Goal: Task Accomplishment & Management: Complete application form

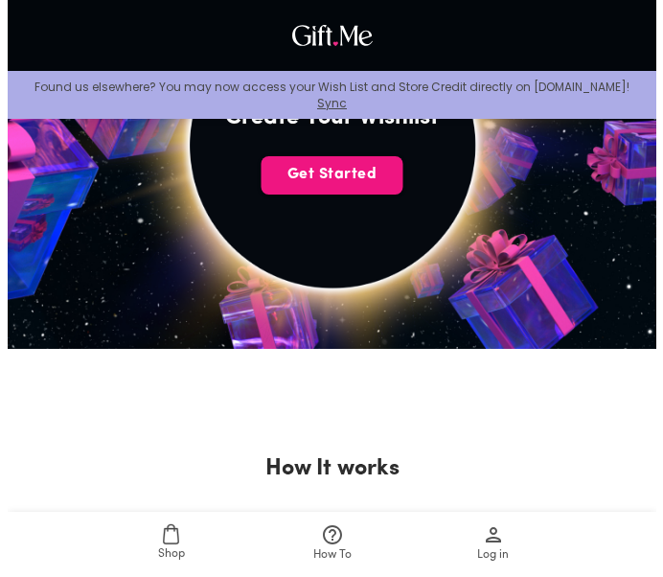
scroll to position [287, 0]
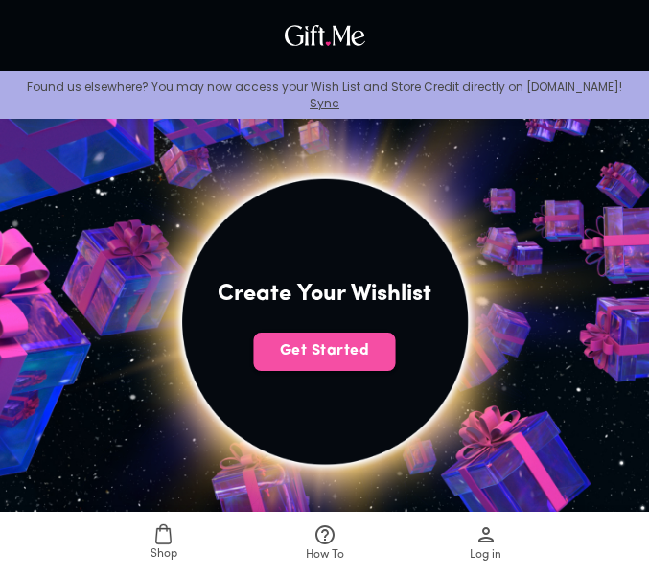
click at [316, 354] on span "Get Started" at bounding box center [325, 350] width 142 height 21
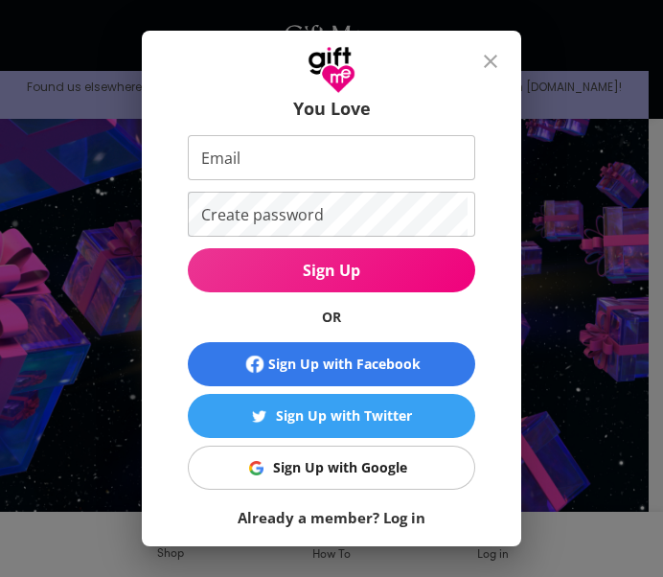
scroll to position [140, 0]
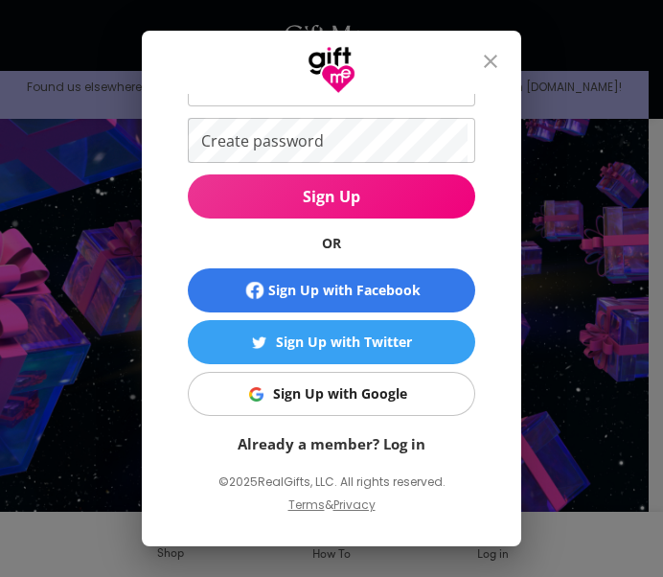
drag, startPoint x: 486, startPoint y: 57, endPoint x: 430, endPoint y: 99, distance: 69.2
click at [488, 57] on icon "close" at bounding box center [490, 61] width 23 height 23
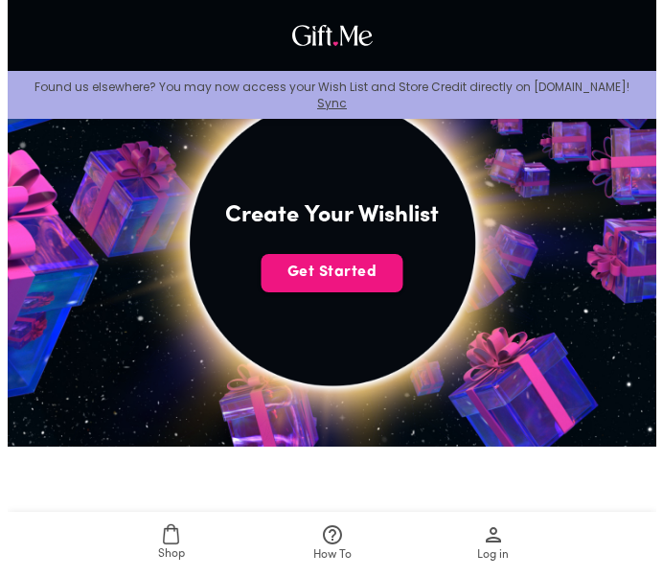
scroll to position [192, 0]
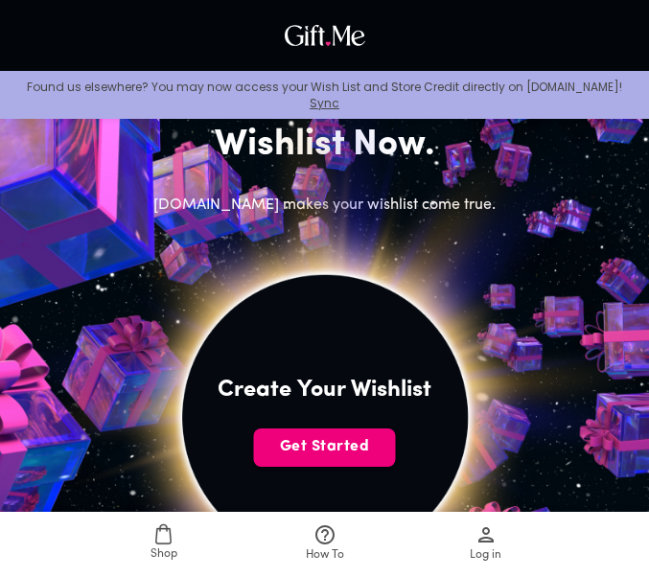
click at [291, 435] on button "Get Started" at bounding box center [325, 447] width 142 height 38
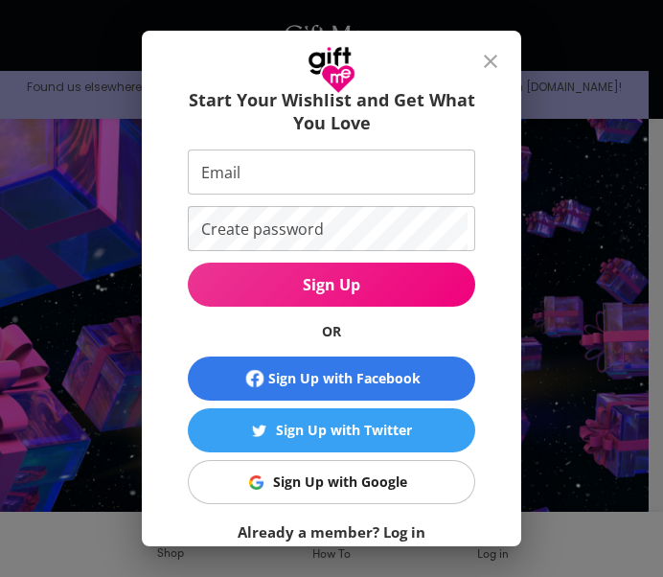
scroll to position [96, 0]
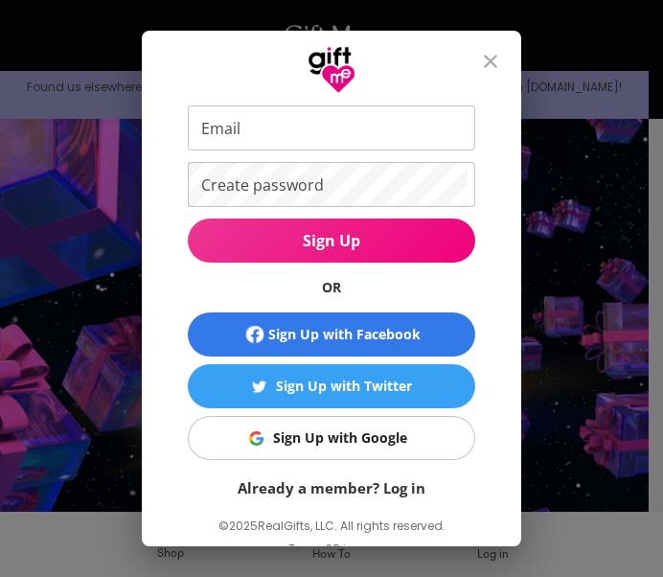
click at [356, 450] on button "Sign Up with Google" at bounding box center [331, 438] width 287 height 44
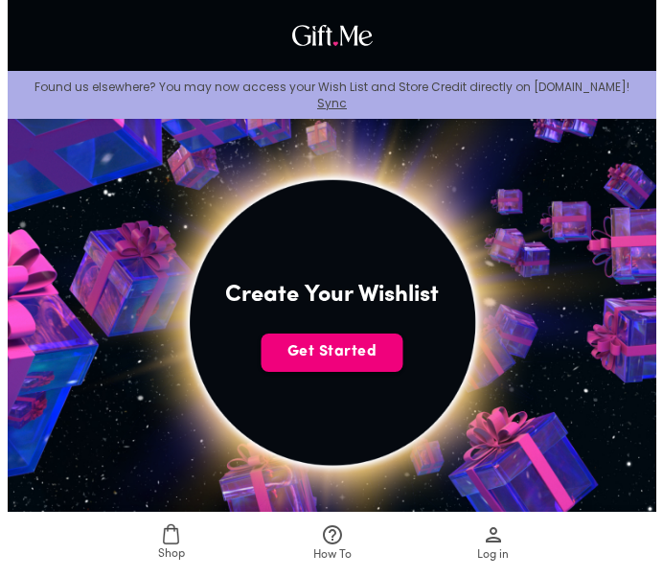
scroll to position [287, 0]
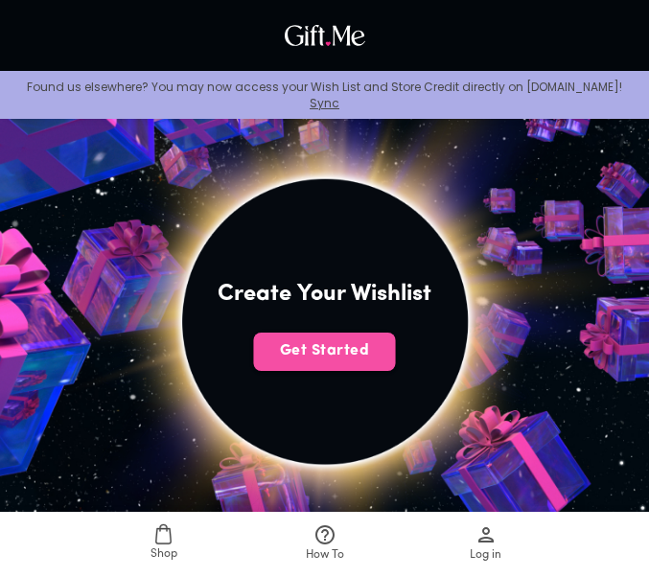
click at [338, 342] on span "Get Started" at bounding box center [325, 350] width 142 height 21
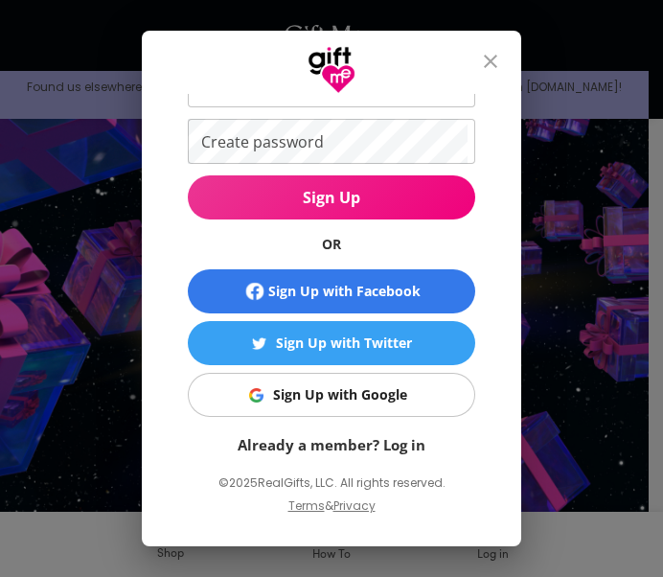
scroll to position [140, 0]
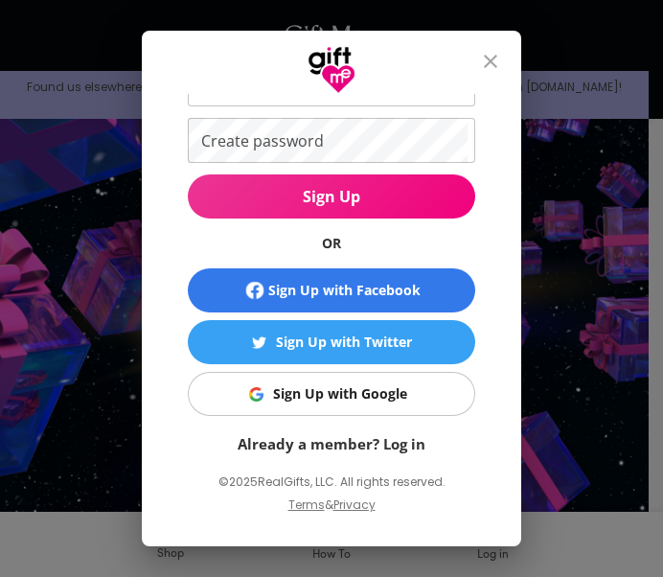
click at [335, 393] on div "Sign Up with Google" at bounding box center [340, 393] width 134 height 21
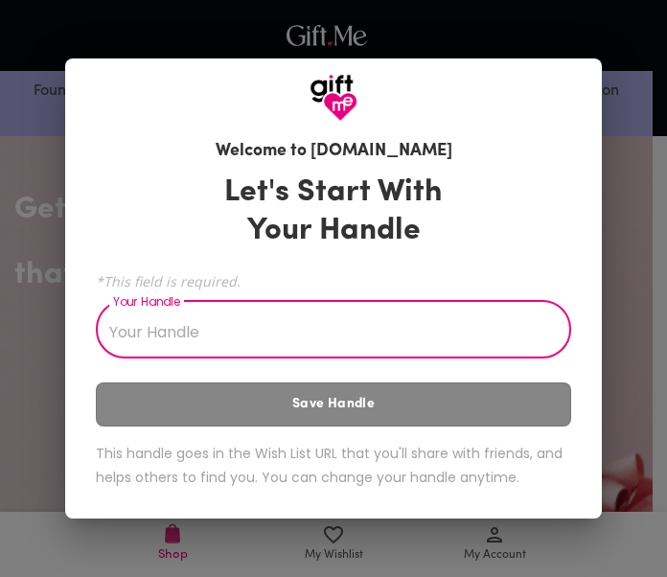
click at [229, 341] on input "Your Handle" at bounding box center [323, 332] width 454 height 54
click at [166, 335] on input "Your Handle" at bounding box center [323, 332] width 454 height 54
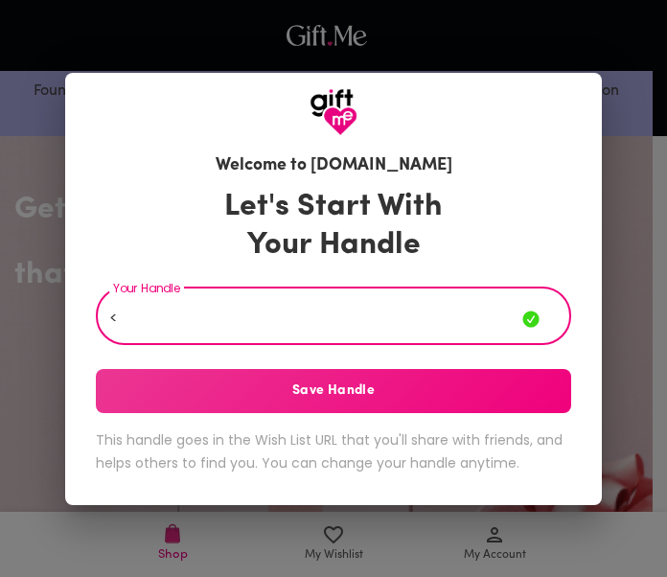
type input "<"
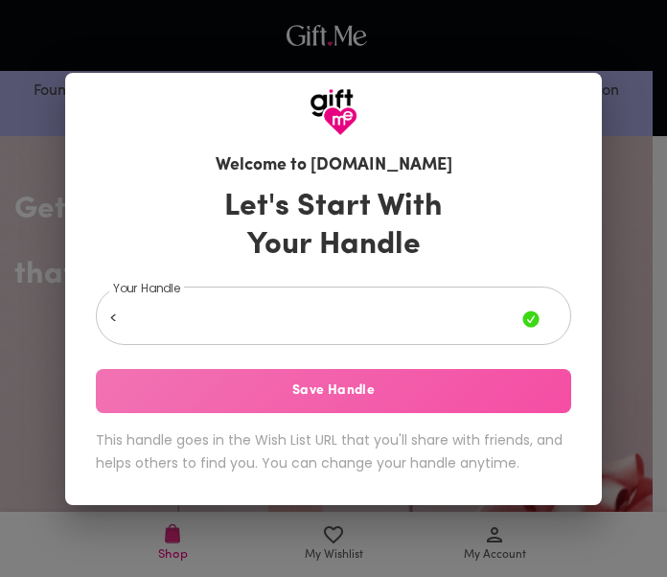
click at [450, 399] on span "Save Handle" at bounding box center [333, 390] width 475 height 21
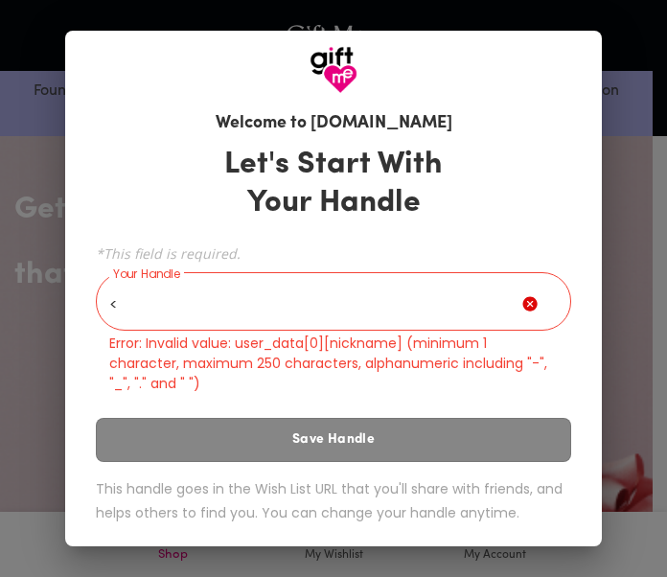
click at [289, 296] on input "<" at bounding box center [309, 304] width 426 height 54
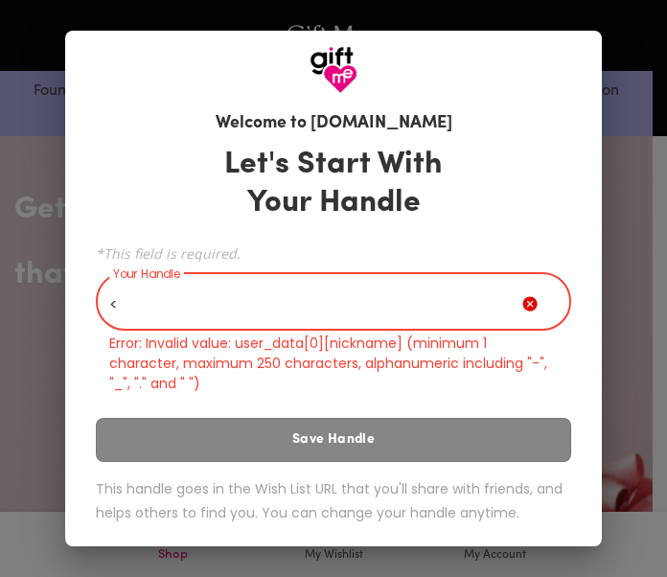
click at [289, 296] on input "<" at bounding box center [309, 304] width 426 height 54
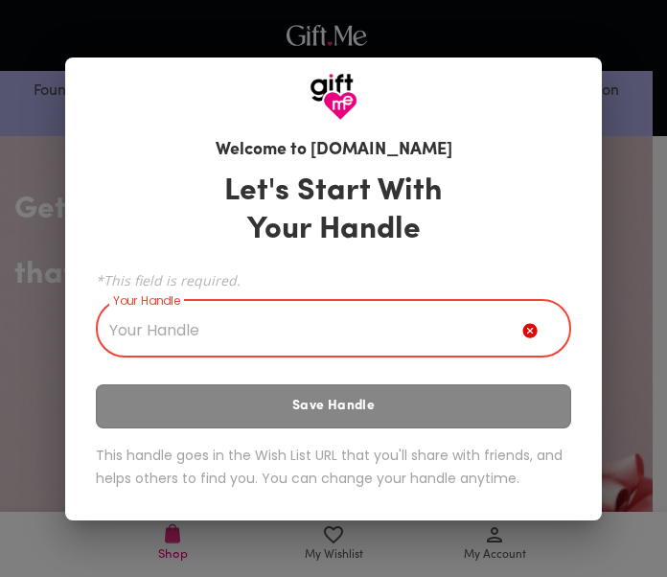
click at [194, 336] on input "Your Handle" at bounding box center [309, 331] width 426 height 54
click at [198, 314] on input "Your Handle" at bounding box center [309, 331] width 426 height 54
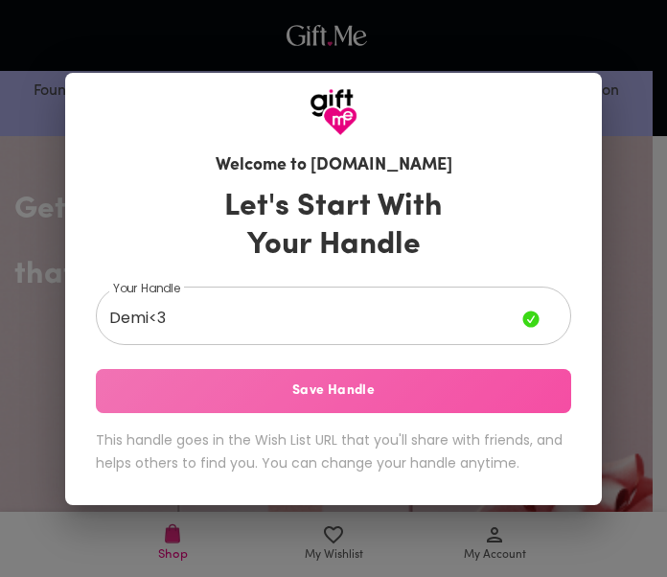
click at [288, 378] on button "Save Handle" at bounding box center [333, 391] width 475 height 44
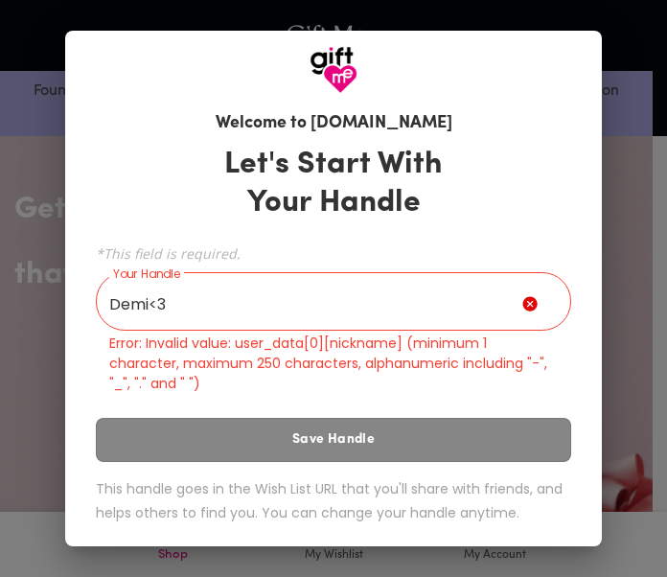
click at [144, 307] on input "Demi<3" at bounding box center [309, 304] width 426 height 54
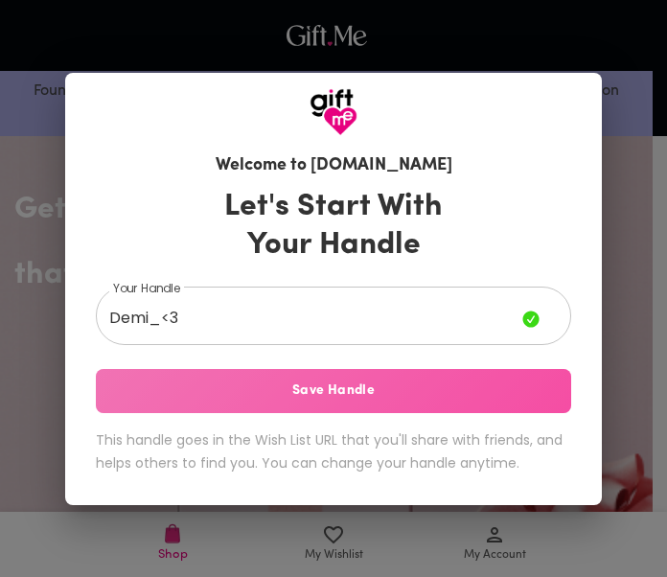
click at [230, 389] on span "Save Handle" at bounding box center [333, 390] width 475 height 21
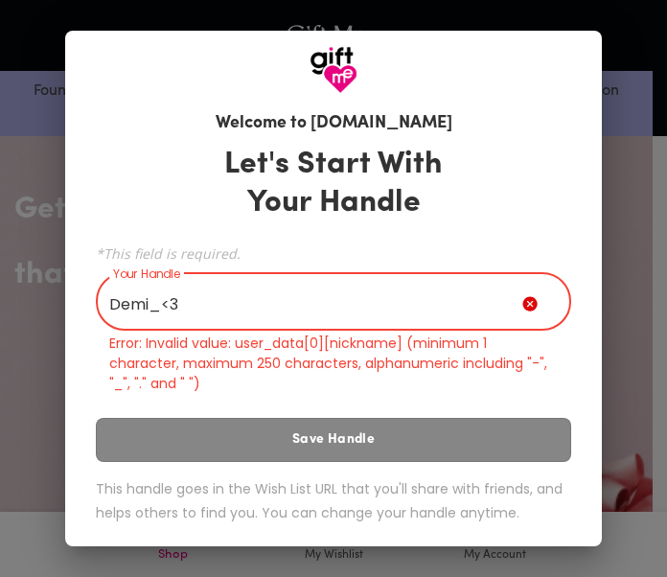
click at [155, 308] on input "Demi_<3" at bounding box center [309, 304] width 426 height 54
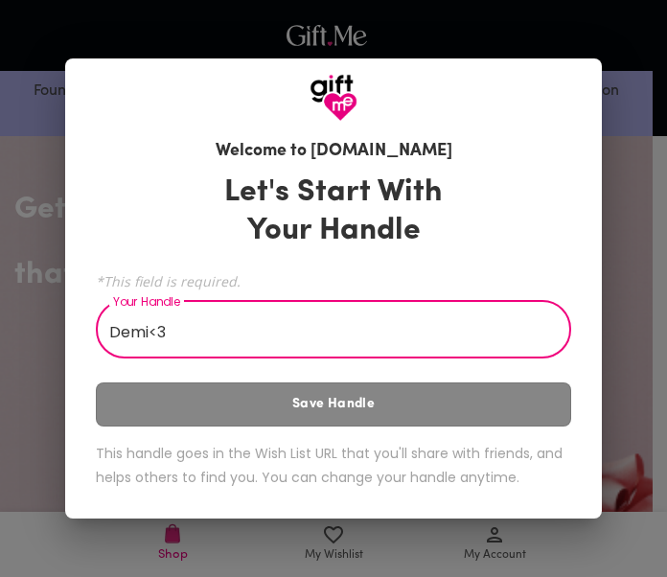
drag, startPoint x: 110, startPoint y: 329, endPoint x: 129, endPoint y: 329, distance: 19.2
click at [111, 329] on input "Demi<3" at bounding box center [323, 332] width 454 height 54
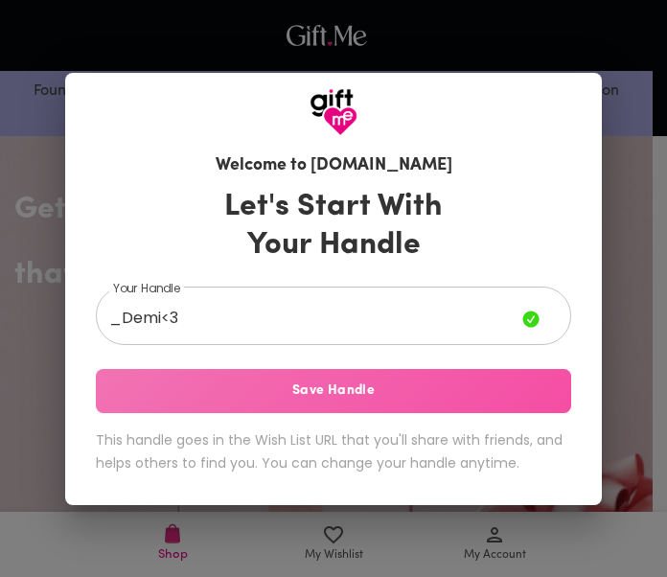
click at [202, 392] on span "Save Handle" at bounding box center [333, 390] width 475 height 21
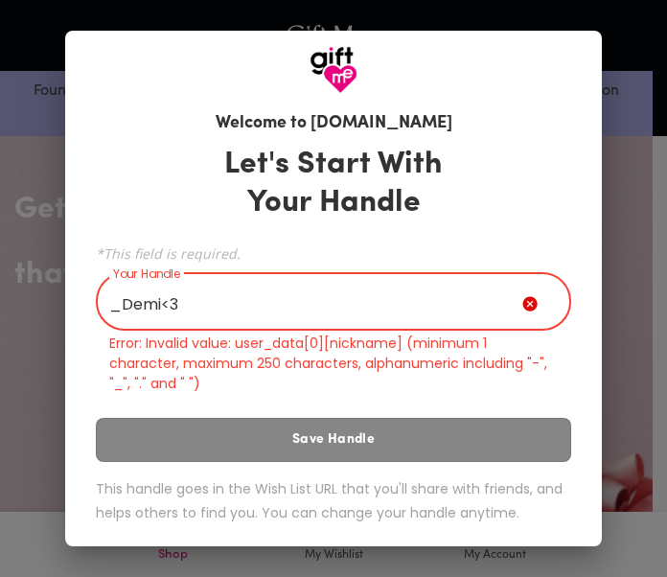
click at [210, 304] on input "_Demi<3" at bounding box center [309, 304] width 426 height 54
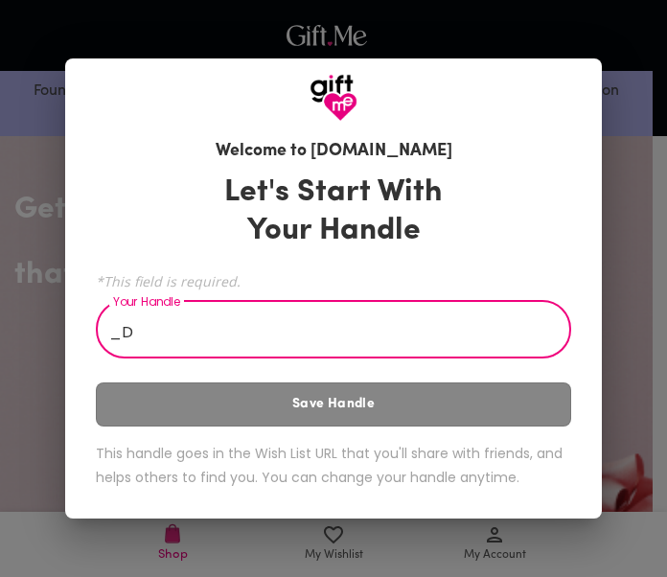
type input "_"
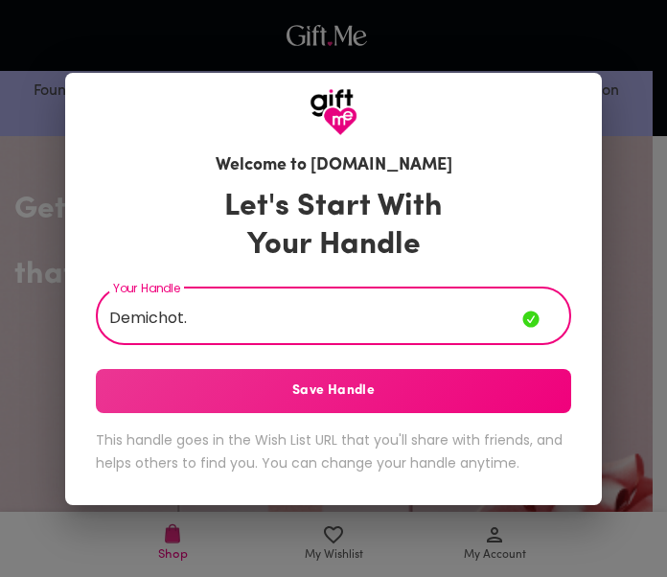
type input "Demichot."
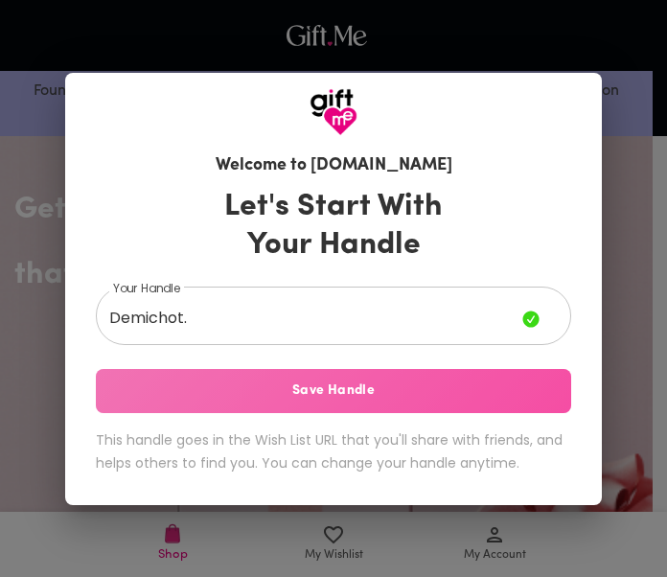
click at [203, 392] on span "Save Handle" at bounding box center [333, 390] width 475 height 21
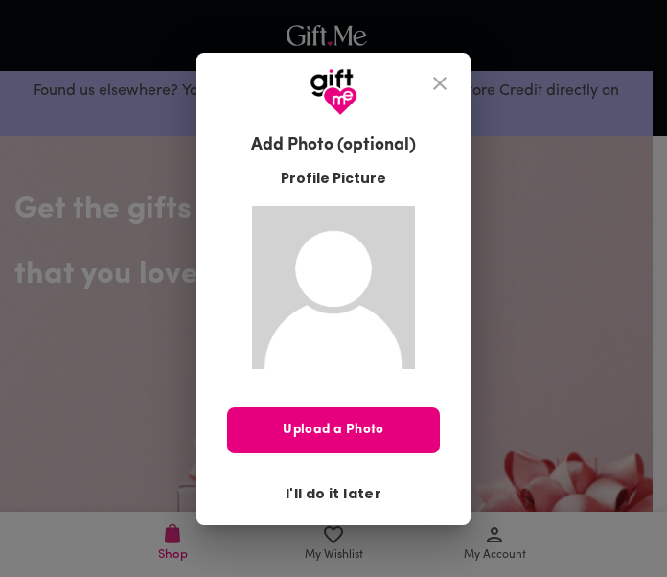
click at [332, 496] on span "I'll do it later" at bounding box center [334, 493] width 96 height 21
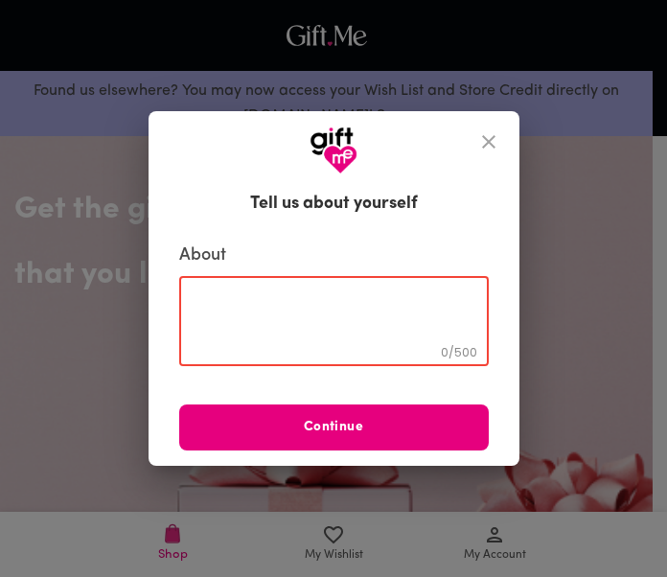
click at [320, 309] on textarea at bounding box center [334, 321] width 283 height 55
click at [310, 319] on textarea at bounding box center [334, 321] width 283 height 55
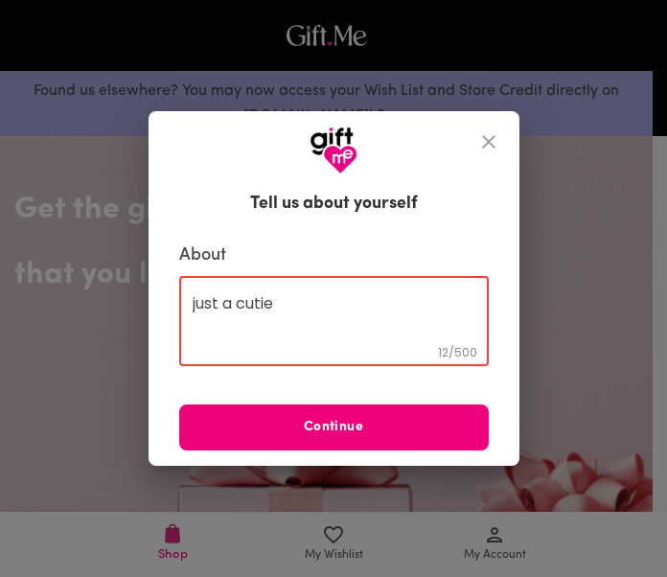
type textarea "just a cutie"
click at [310, 429] on span "Continue" at bounding box center [334, 427] width 310 height 21
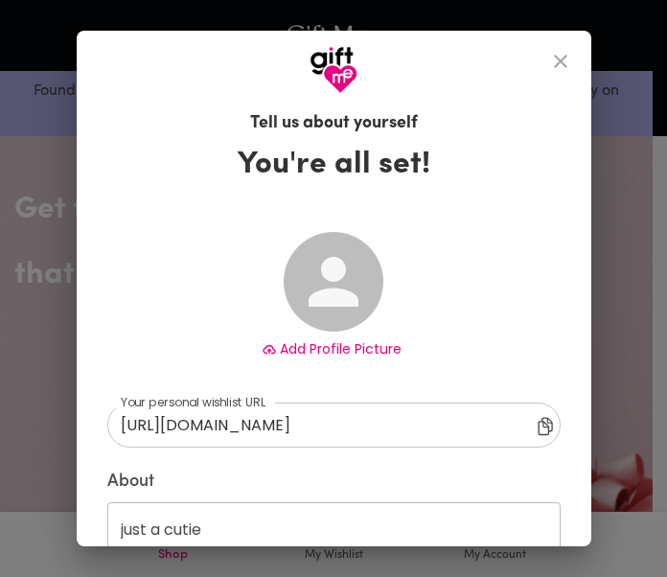
type input "[URL][DOMAIN_NAME]"
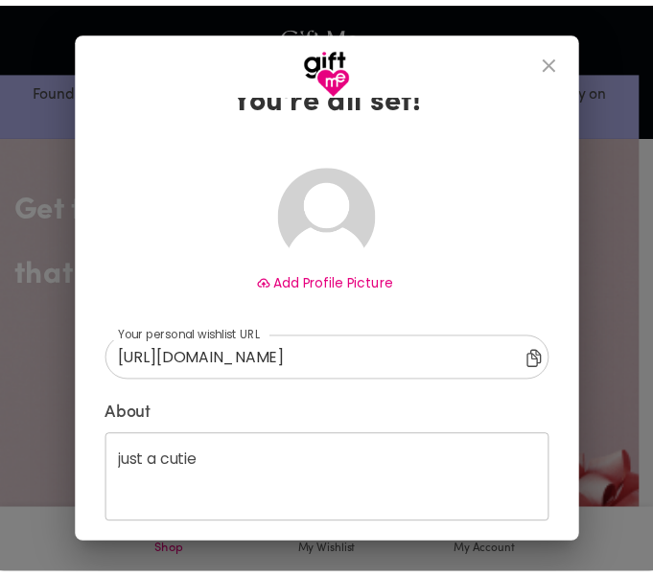
scroll to position [146, 0]
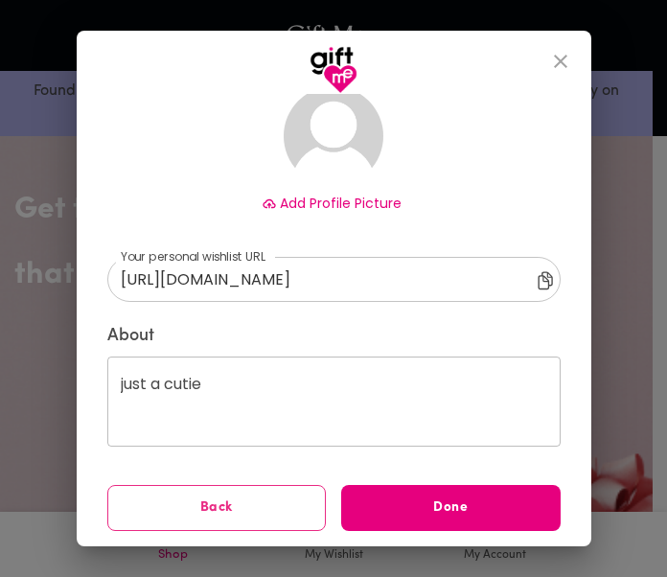
click at [541, 279] on icon at bounding box center [549, 282] width 23 height 23
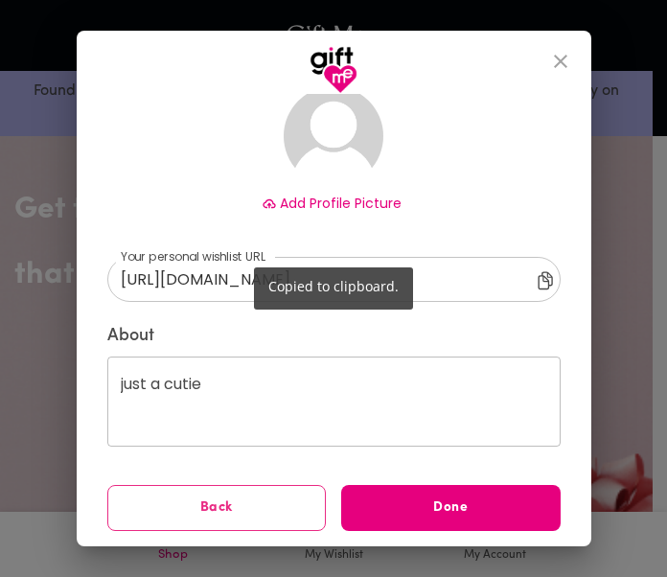
click at [464, 518] on div "Copied to clipboard." at bounding box center [333, 288] width 667 height 577
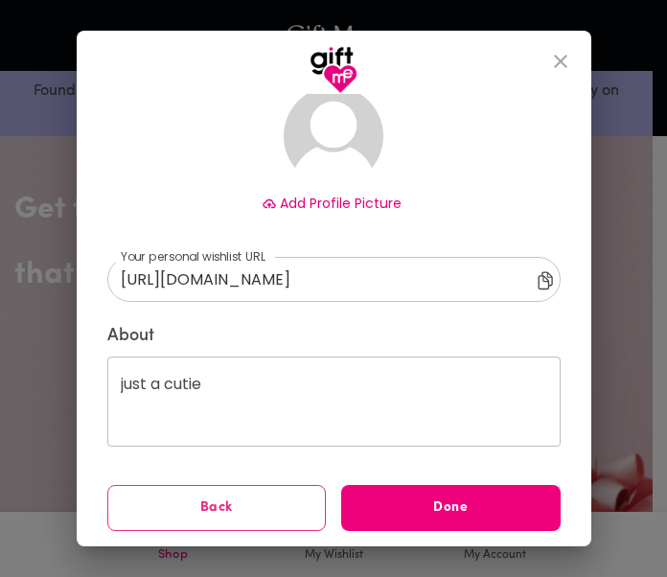
click at [439, 499] on span "Done" at bounding box center [450, 507] width 219 height 21
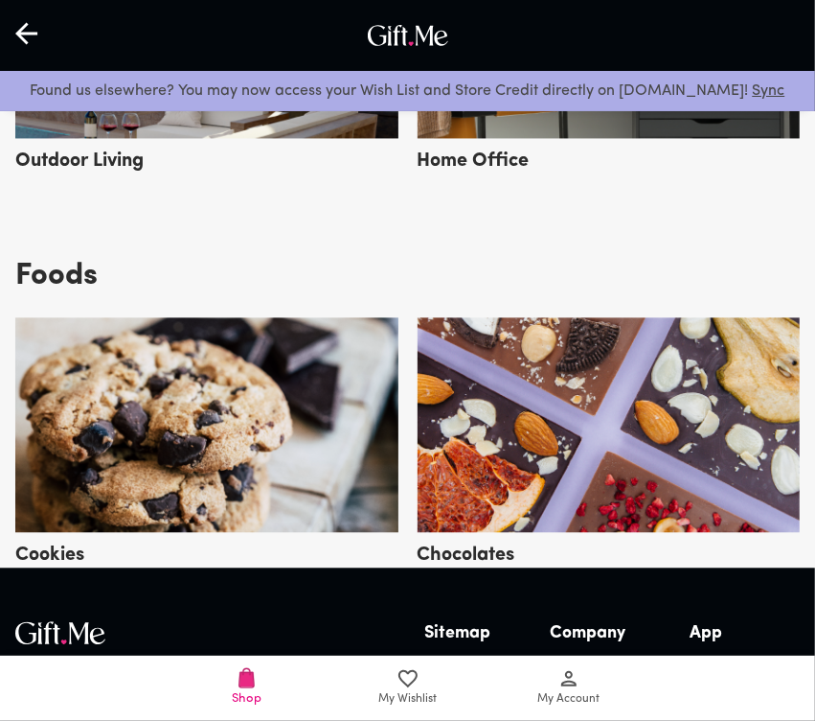
scroll to position [5252, 0]
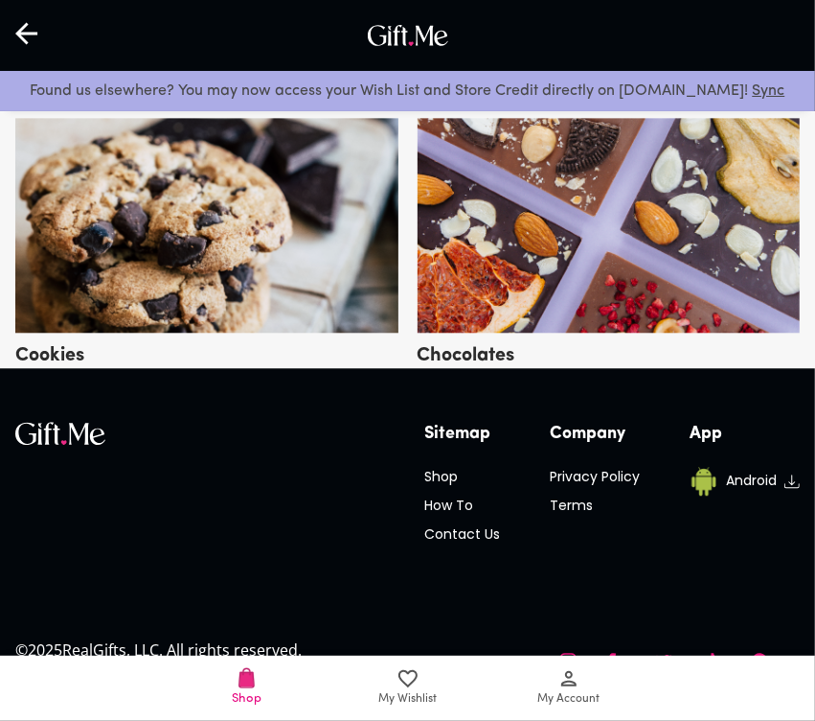
click at [31, 15] on div at bounding box center [28, 35] width 56 height 59
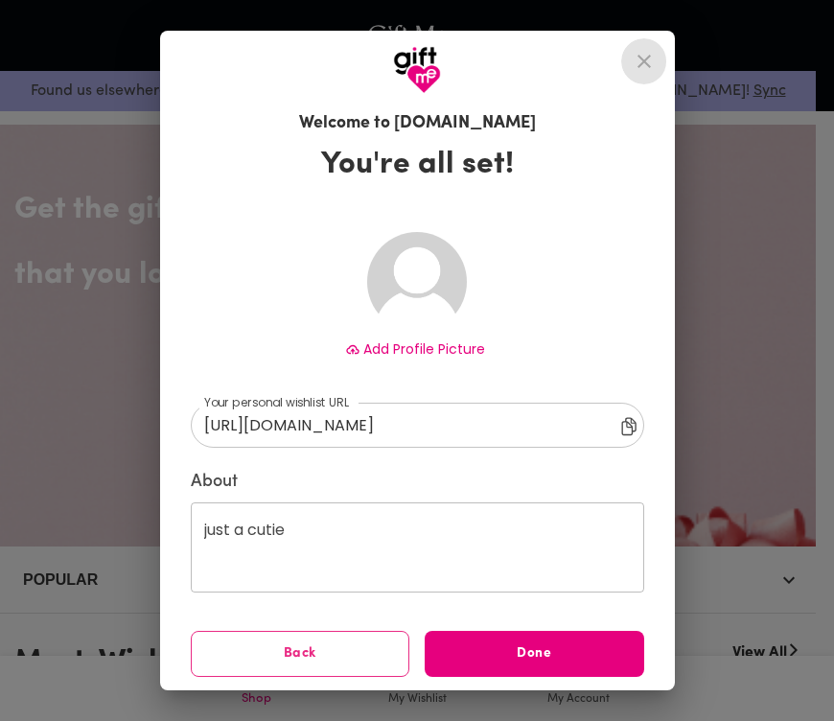
click at [648, 60] on icon "close" at bounding box center [643, 61] width 23 height 23
